Goal: Task Accomplishment & Management: Manage account settings

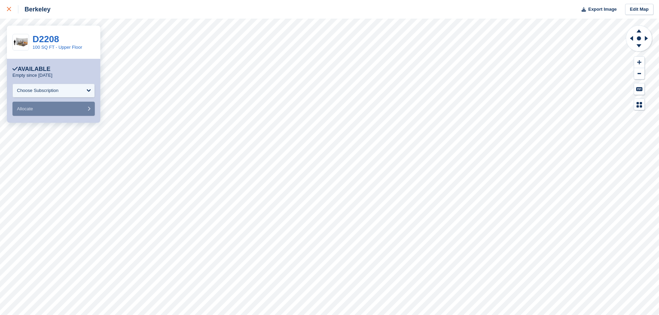
click at [5, 9] on link at bounding box center [9, 9] width 18 height 19
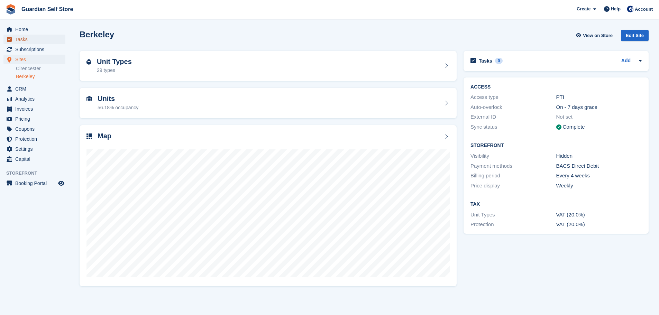
click at [9, 38] on icon "menu" at bounding box center [9, 39] width 5 height 5
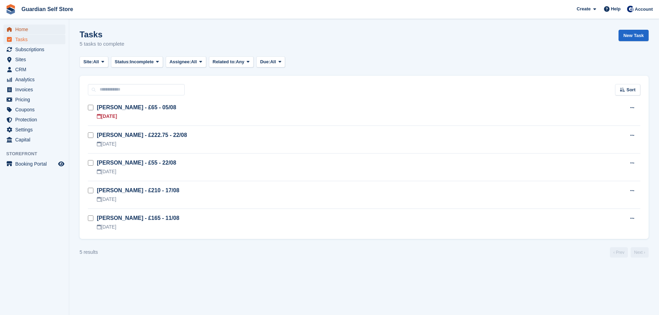
click at [31, 32] on span "Home" at bounding box center [36, 30] width 42 height 10
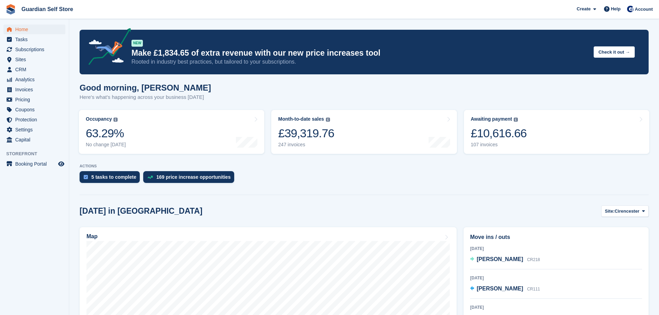
scroll to position [115, 0]
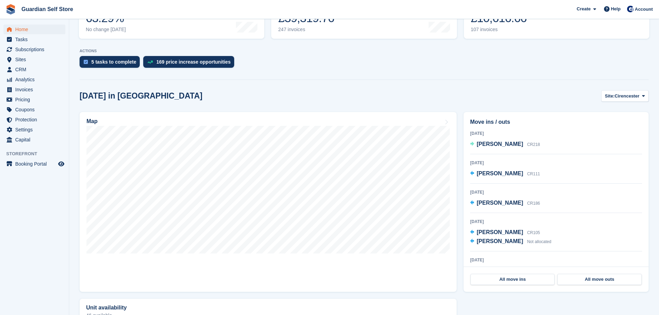
click at [47, 88] on span "Invoices" at bounding box center [36, 90] width 42 height 10
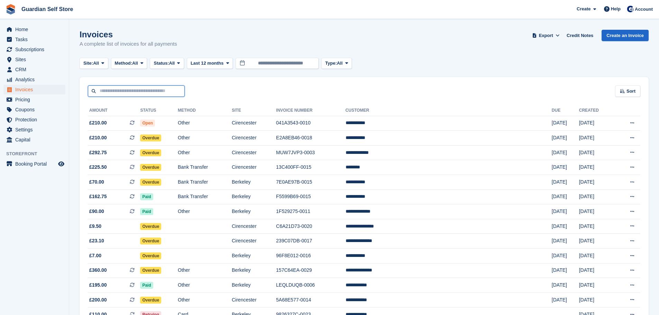
click at [130, 93] on input "text" at bounding box center [136, 90] width 97 height 11
type input "*****"
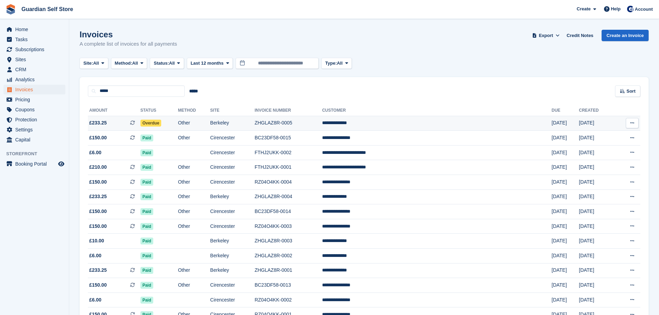
click at [116, 125] on span "£233.25 This is a recurring subscription invoice." at bounding box center [114, 122] width 53 height 7
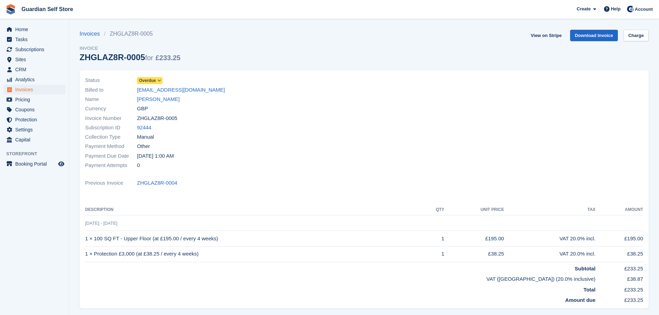
click at [159, 80] on icon at bounding box center [159, 81] width 4 height 4
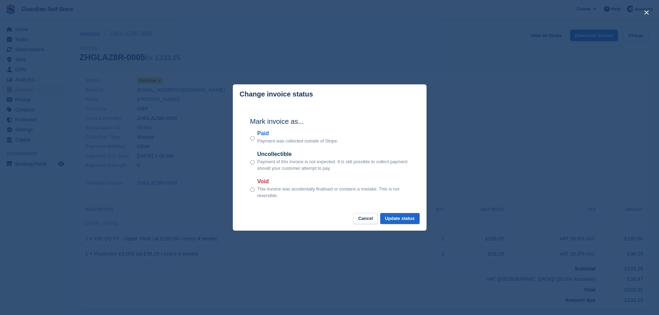
click at [260, 133] on label "Paid" at bounding box center [297, 133] width 81 height 8
click at [394, 219] on button "Update status" at bounding box center [399, 218] width 39 height 11
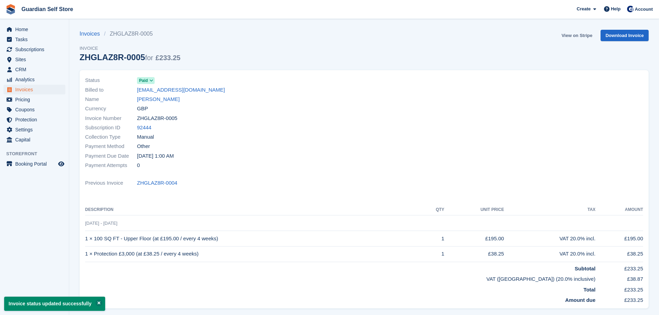
click at [573, 34] on link "View on Stripe" at bounding box center [577, 35] width 36 height 11
click at [38, 86] on span "Invoices" at bounding box center [36, 90] width 42 height 10
